Goal: Information Seeking & Learning: Understand process/instructions

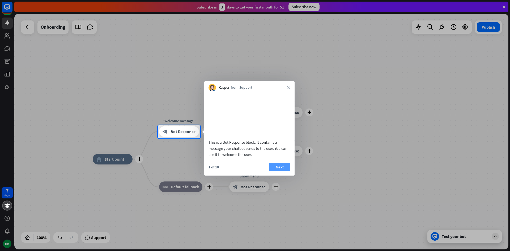
click at [278, 171] on button "Next" at bounding box center [279, 167] width 21 height 9
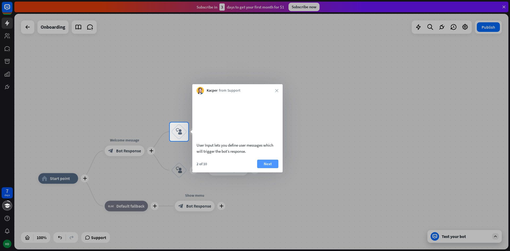
click at [261, 168] on button "Next" at bounding box center [267, 164] width 21 height 9
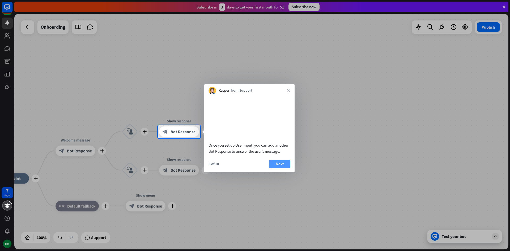
click at [273, 168] on button "Next" at bounding box center [279, 164] width 21 height 9
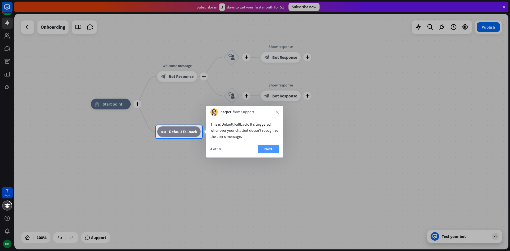
click at [263, 149] on button "Next" at bounding box center [268, 149] width 21 height 9
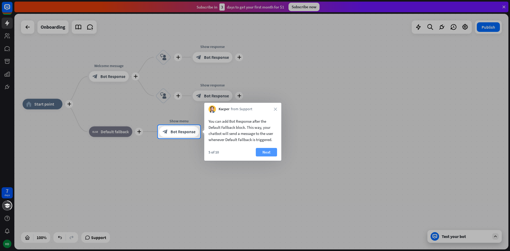
click at [263, 153] on button "Next" at bounding box center [266, 152] width 21 height 9
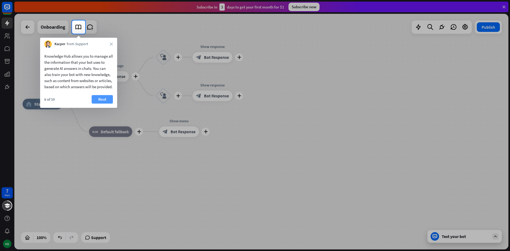
click at [99, 104] on button "Next" at bounding box center [102, 99] width 21 height 9
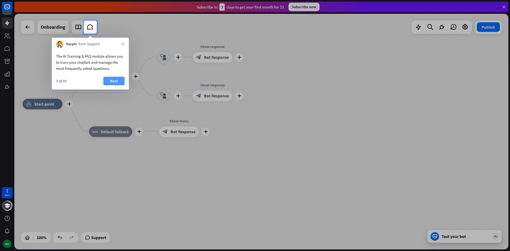
click at [109, 81] on button "Next" at bounding box center [113, 81] width 21 height 9
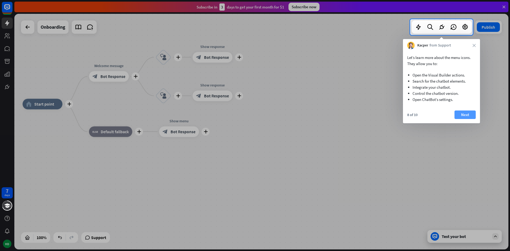
click at [466, 114] on button "Next" at bounding box center [465, 115] width 21 height 9
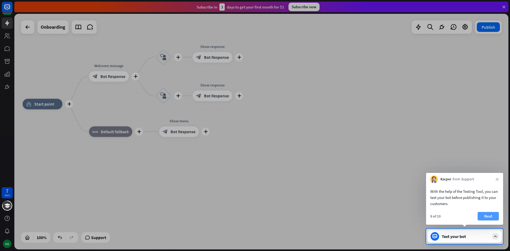
click at [490, 215] on button "Next" at bounding box center [488, 216] width 21 height 9
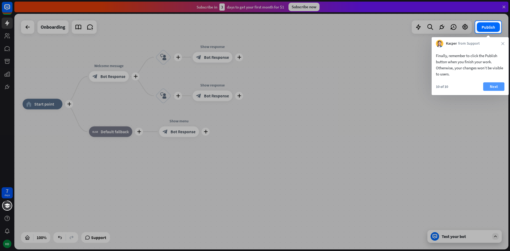
click at [492, 87] on button "Next" at bounding box center [493, 86] width 21 height 9
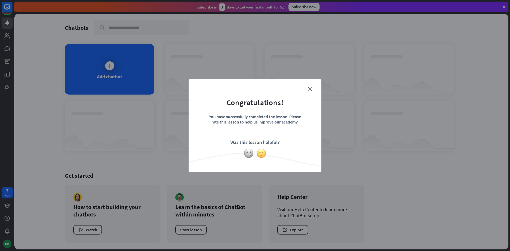
click at [262, 155] on img at bounding box center [261, 153] width 10 height 10
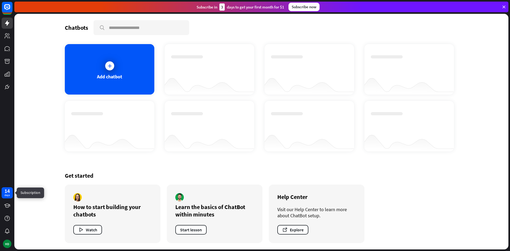
click at [6, 194] on div "days" at bounding box center [7, 195] width 5 height 4
